Goal: Transaction & Acquisition: Book appointment/travel/reservation

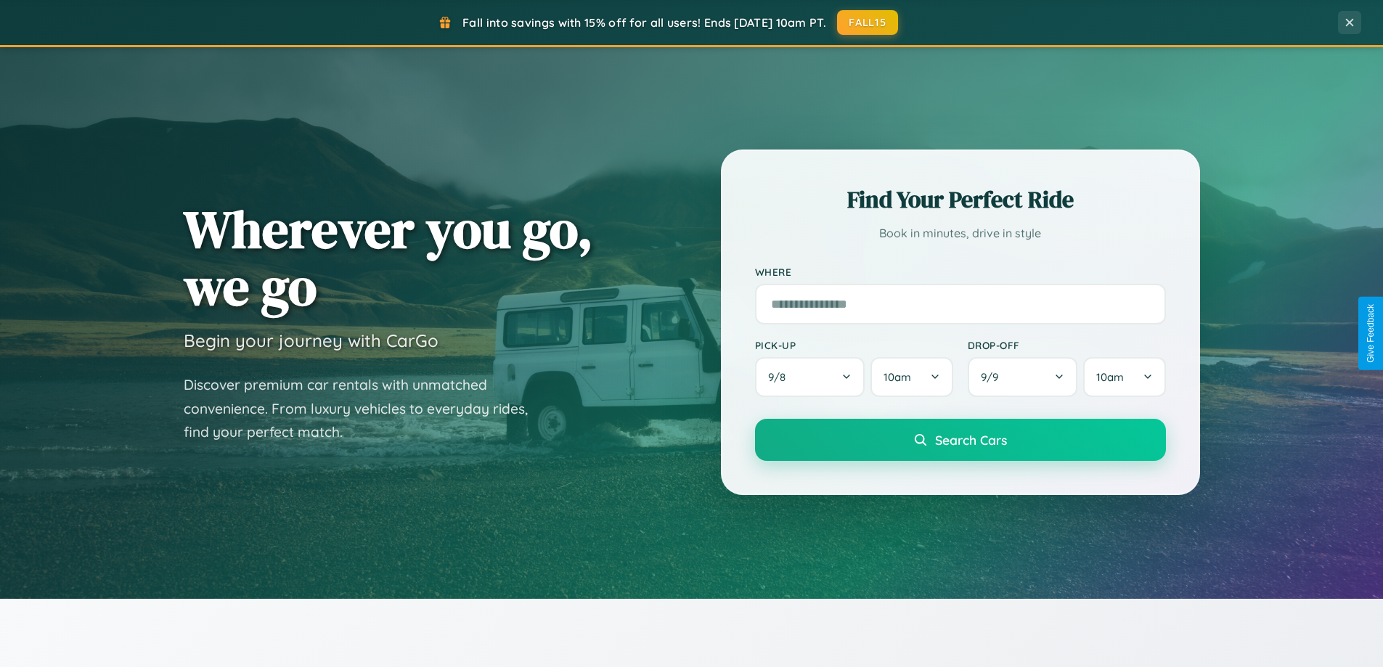
scroll to position [999, 0]
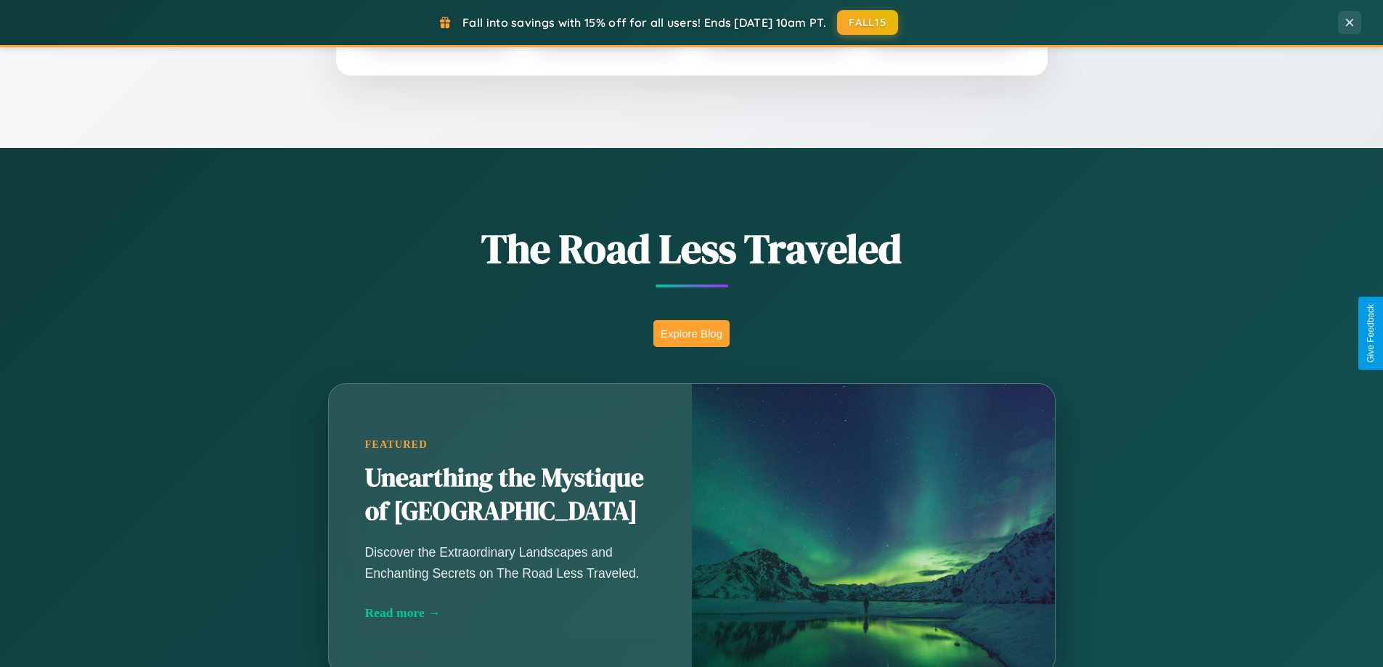
click at [691, 333] on button "Explore Blog" at bounding box center [692, 333] width 76 height 27
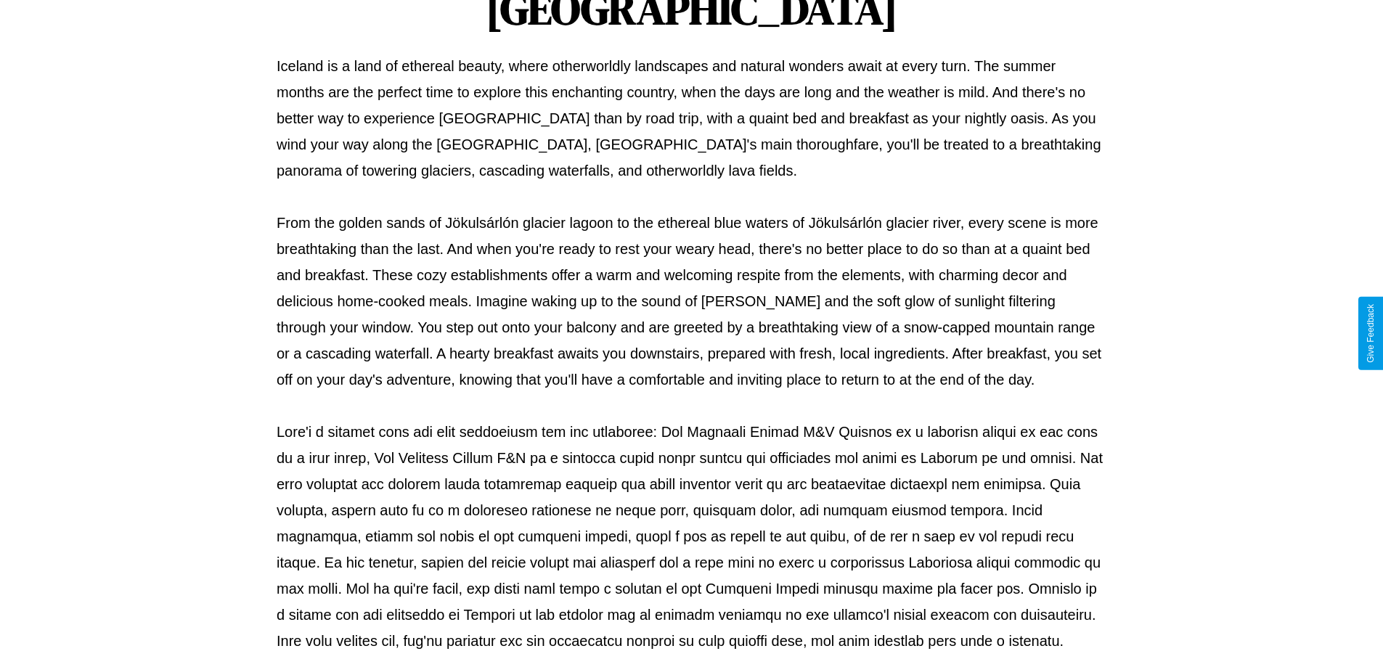
scroll to position [470, 0]
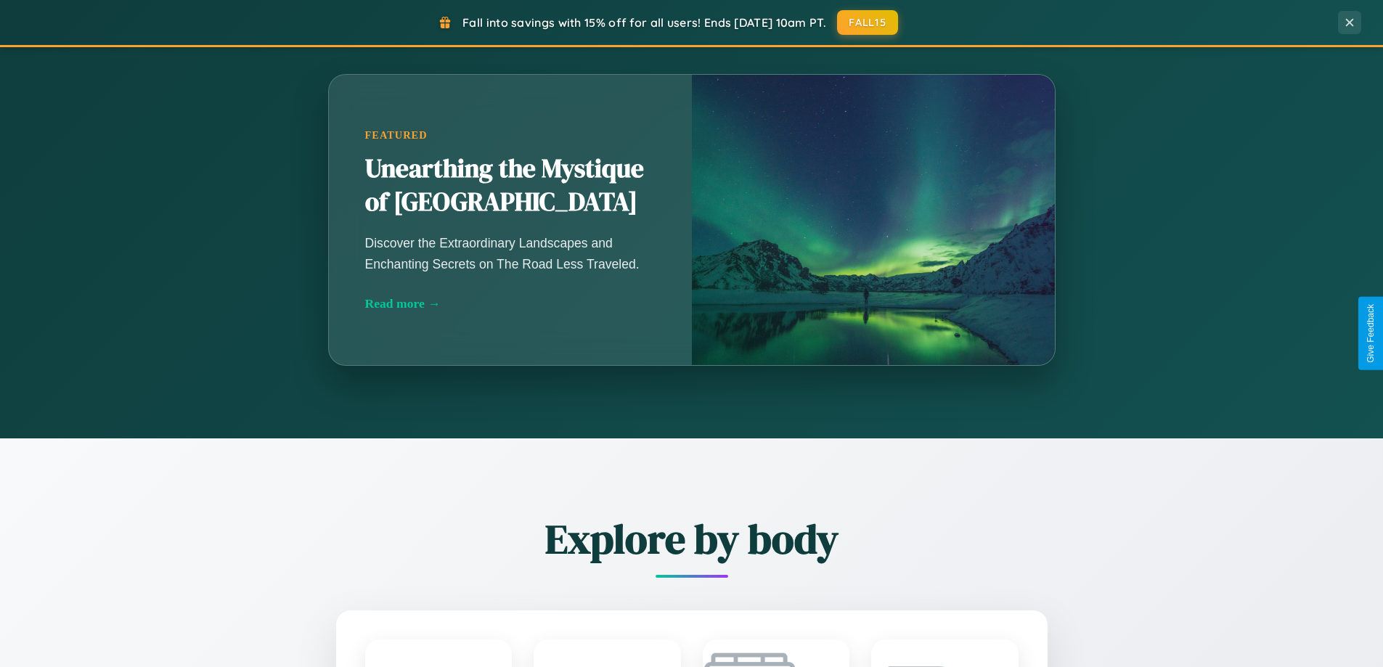
scroll to position [2333, 0]
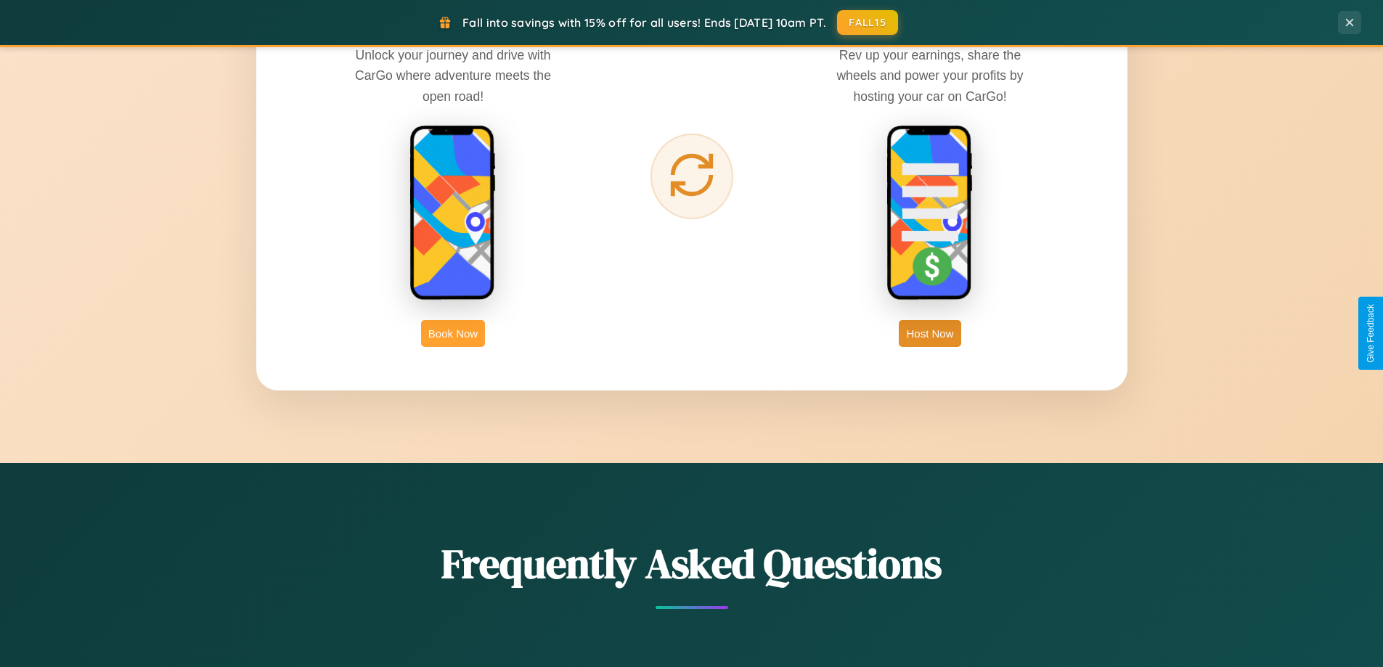
click at [453, 333] on button "Book Now" at bounding box center [453, 333] width 64 height 27
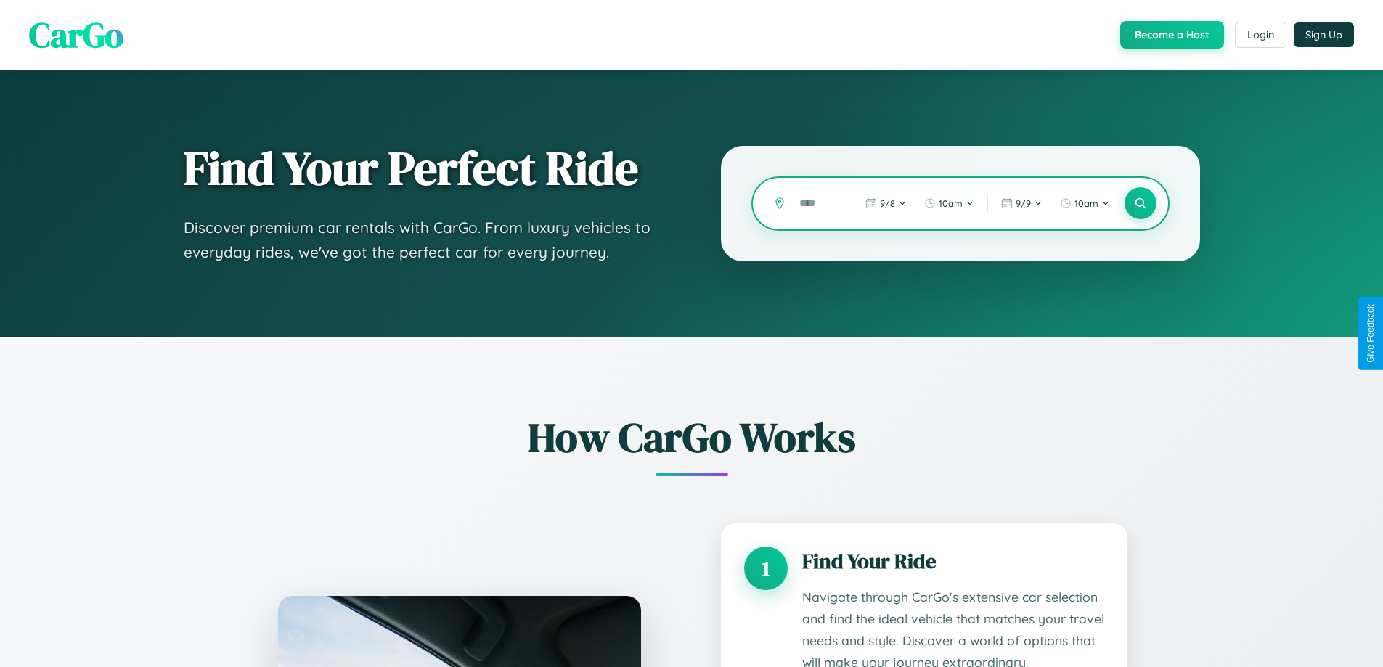
click at [815, 203] on input "text" at bounding box center [814, 203] width 45 height 25
type input "******"
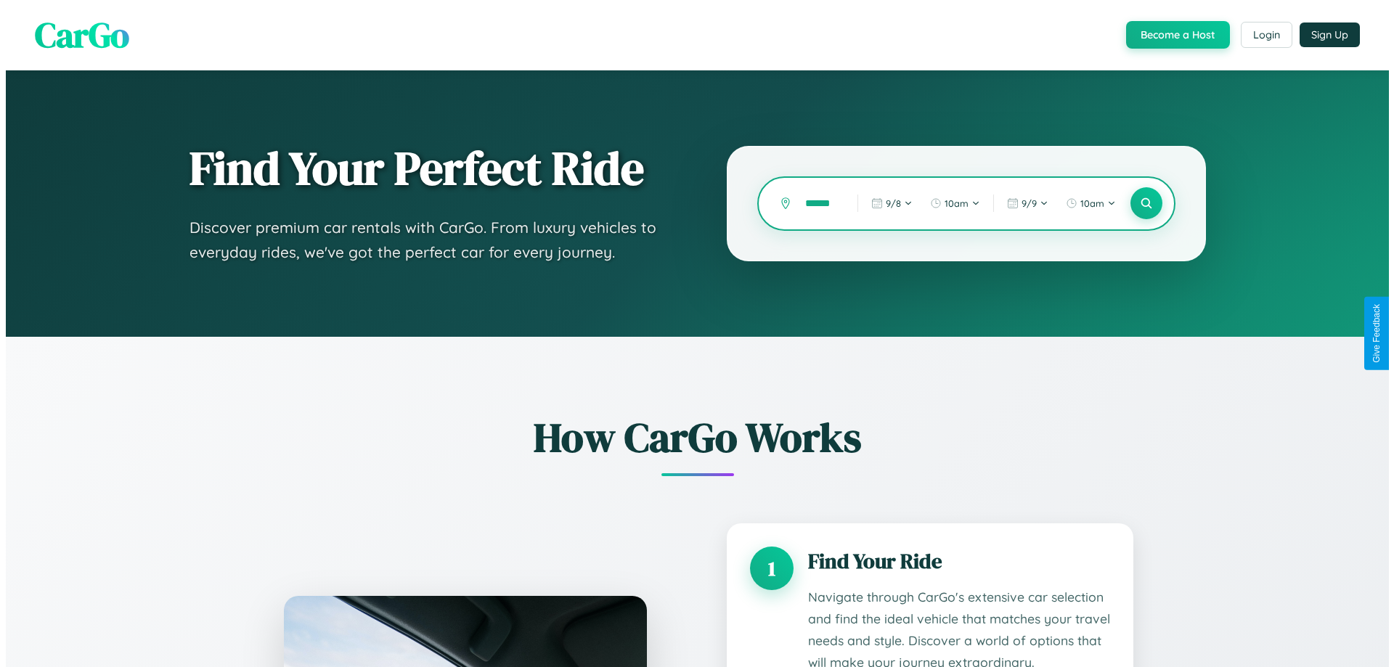
scroll to position [0, 4]
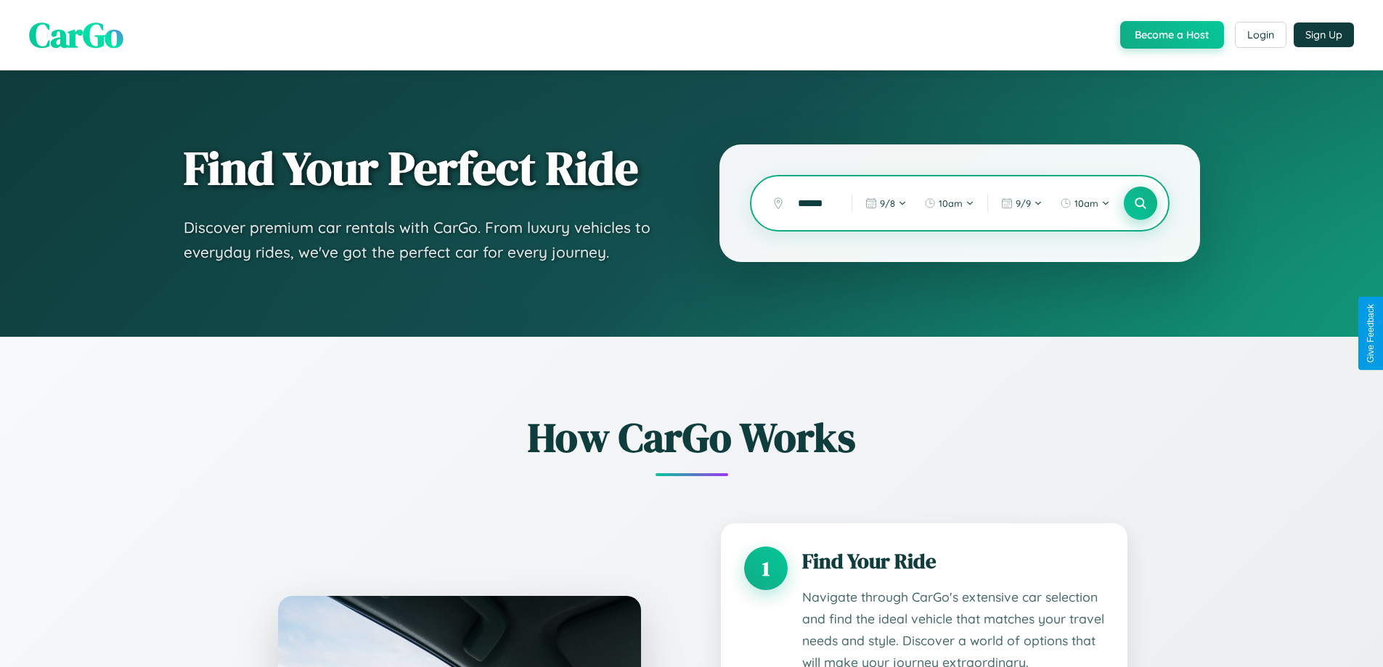
click at [1140, 203] on icon at bounding box center [1141, 204] width 14 height 14
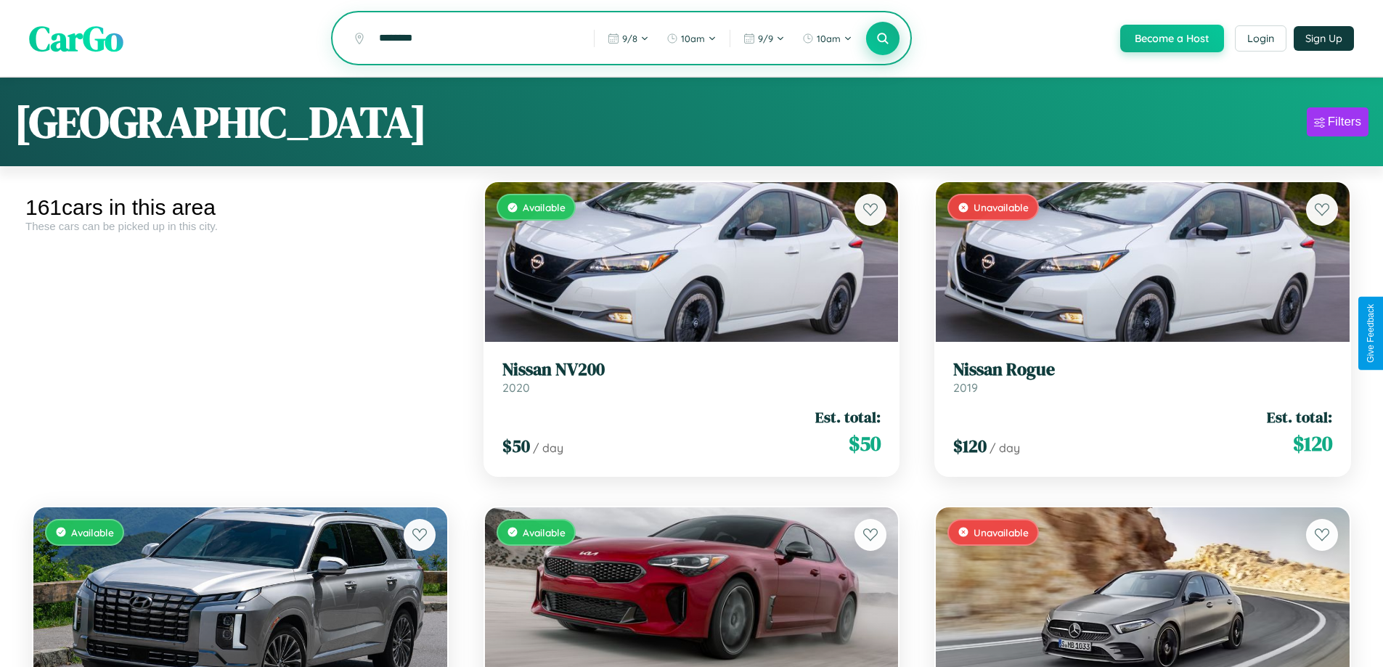
click at [882, 38] on icon at bounding box center [883, 38] width 14 height 14
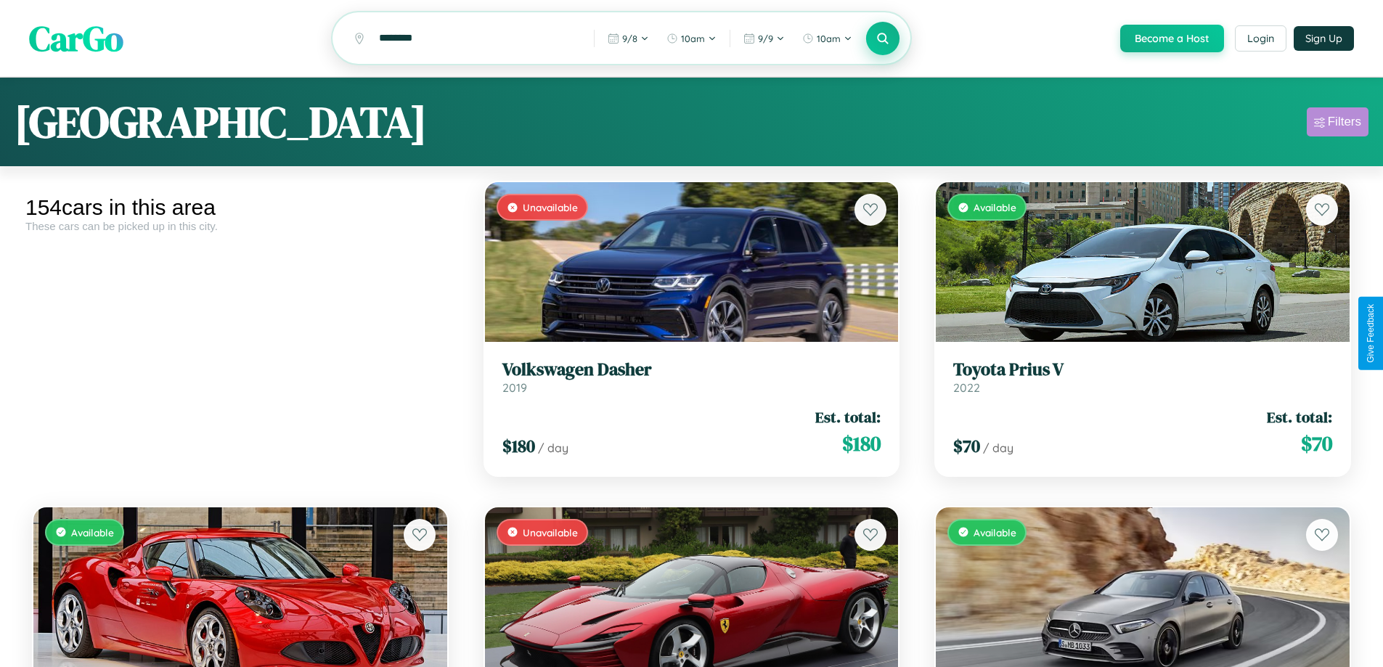
click at [1338, 124] on div "Filters" at bounding box center [1344, 122] width 33 height 15
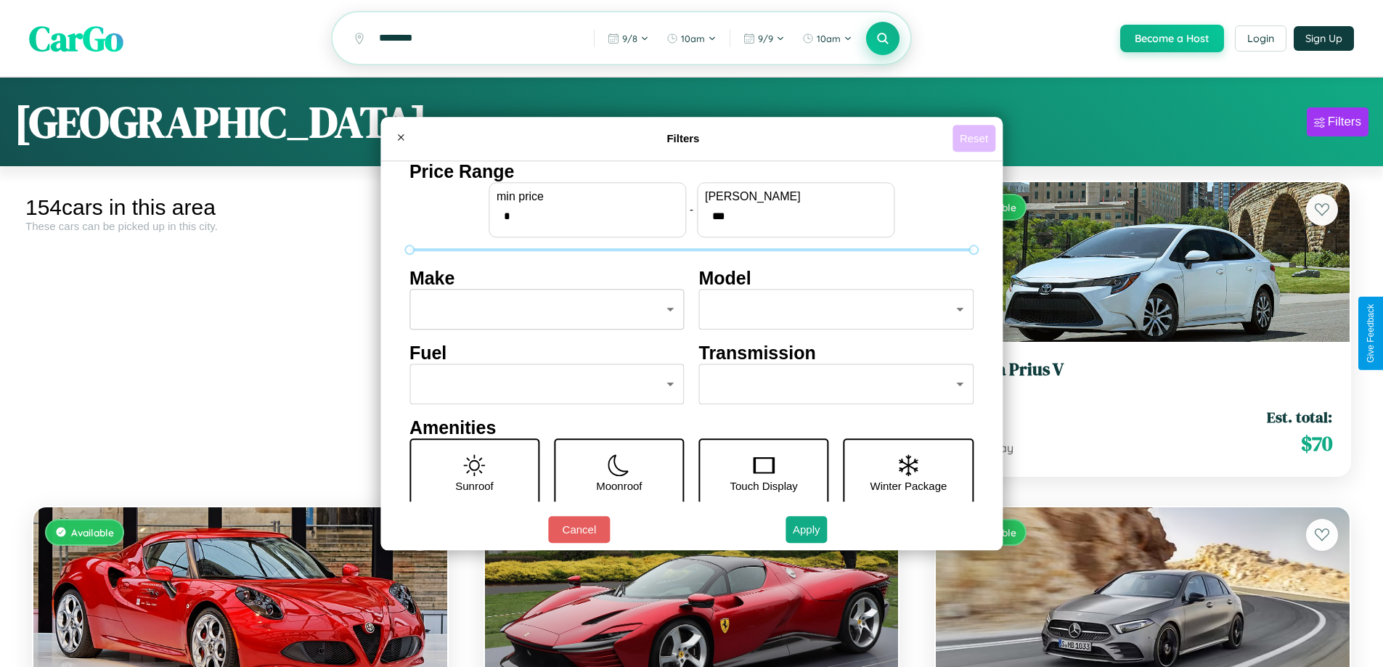
click at [976, 138] on button "Reset" at bounding box center [974, 138] width 43 height 27
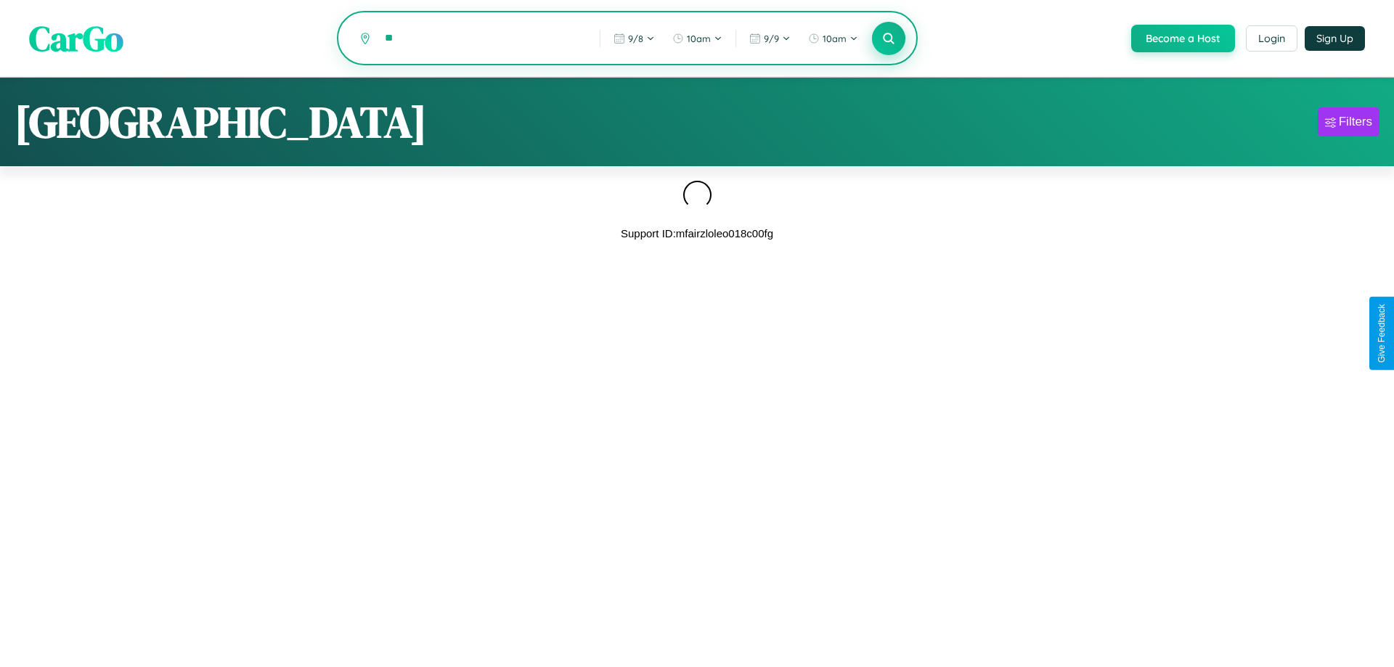
type input "*"
type input "******"
click at [887, 38] on icon at bounding box center [889, 38] width 14 height 14
